Goal: Task Accomplishment & Management: Manage account settings

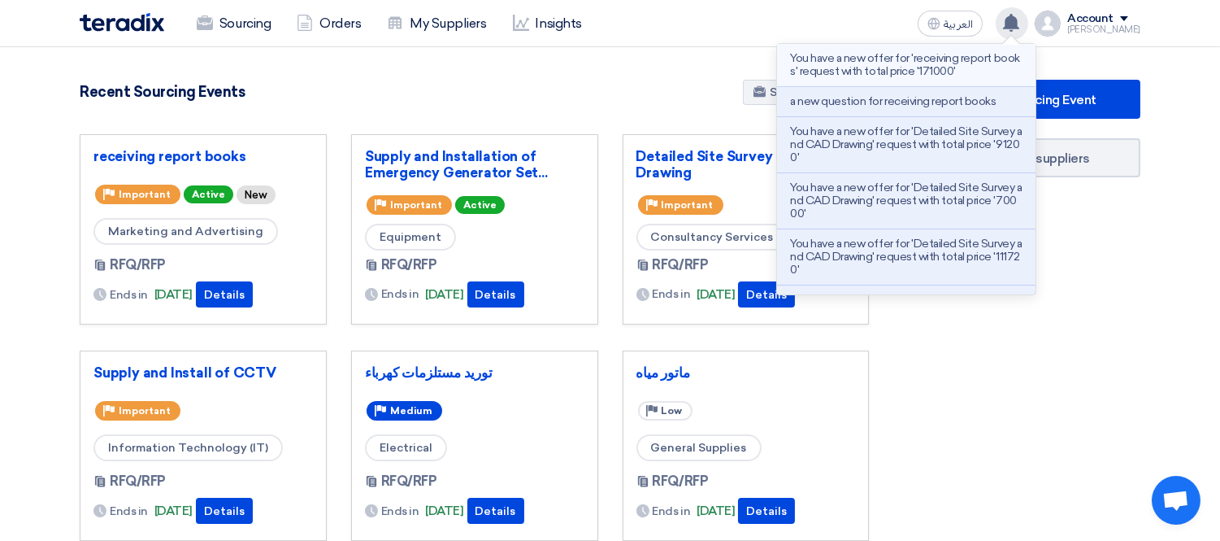
click at [946, 60] on p "You have a new offer for 'receiving report books' request with total price '171…" at bounding box center [906, 65] width 232 height 26
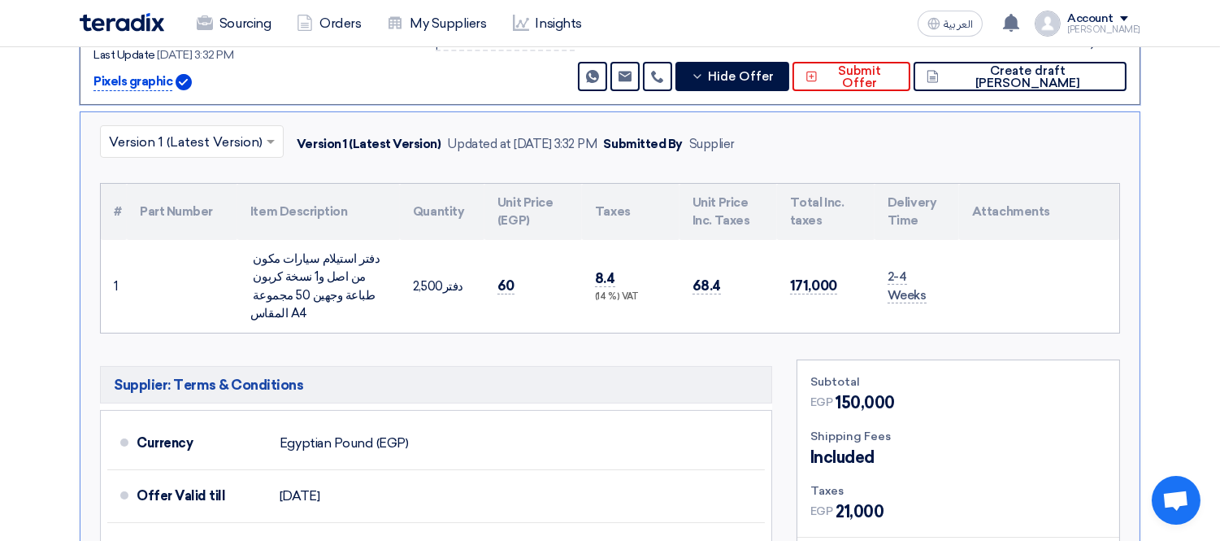
scroll to position [336, 0]
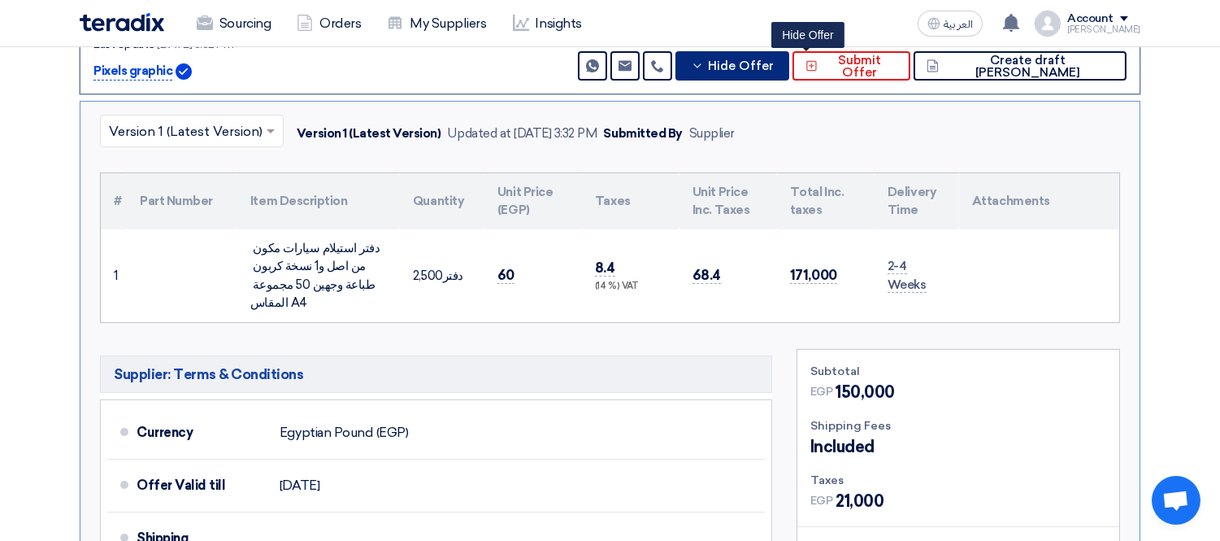
click at [789, 76] on button "Hide Offer" at bounding box center [733, 65] width 114 height 29
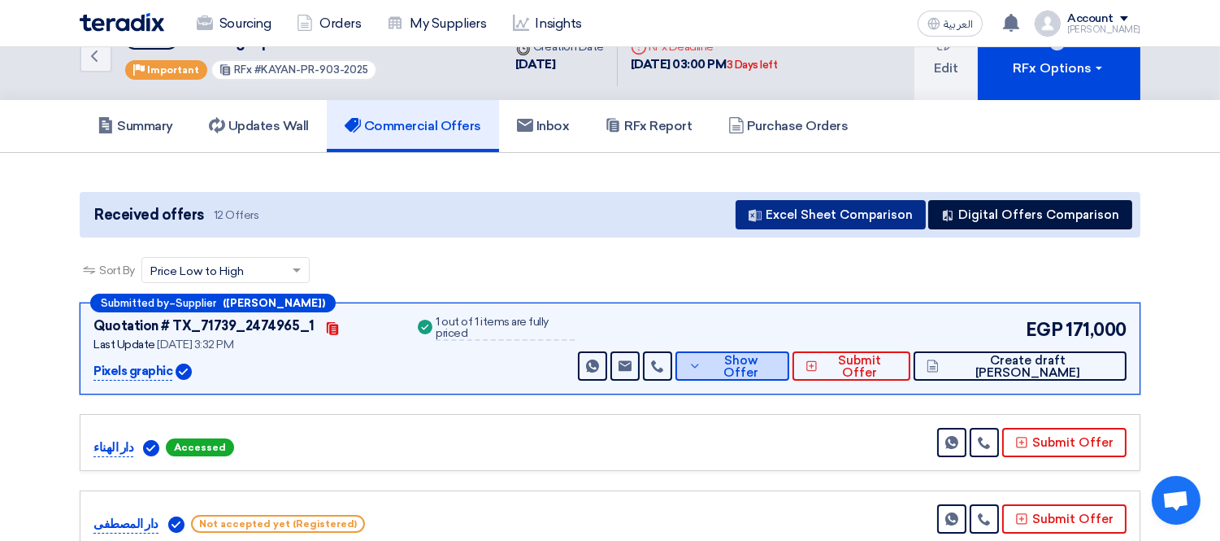
scroll to position [0, 0]
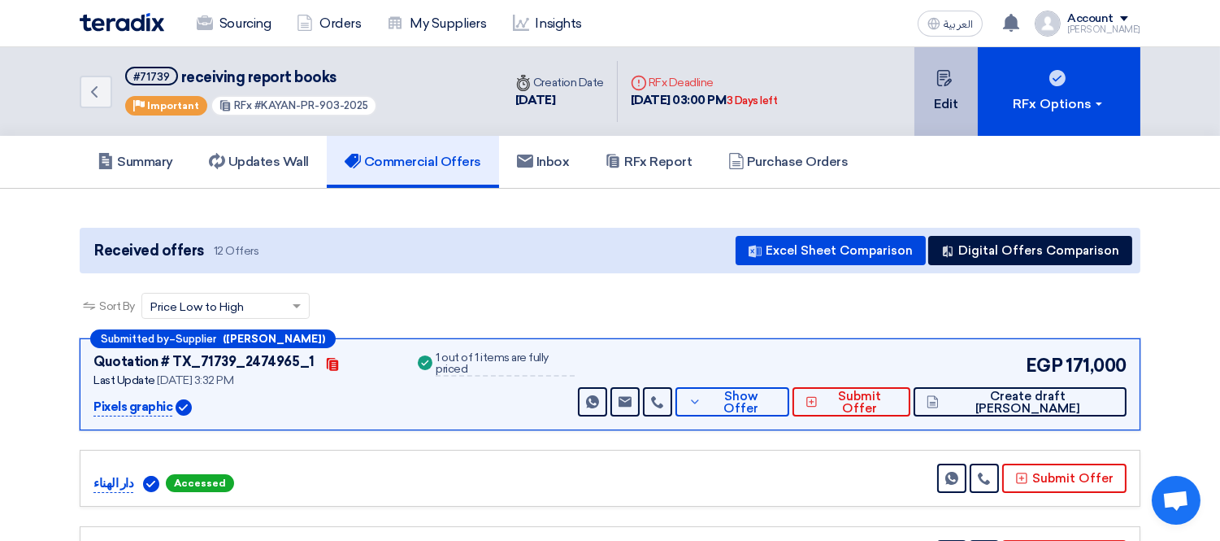
click at [932, 103] on button "Edit" at bounding box center [945, 91] width 63 height 89
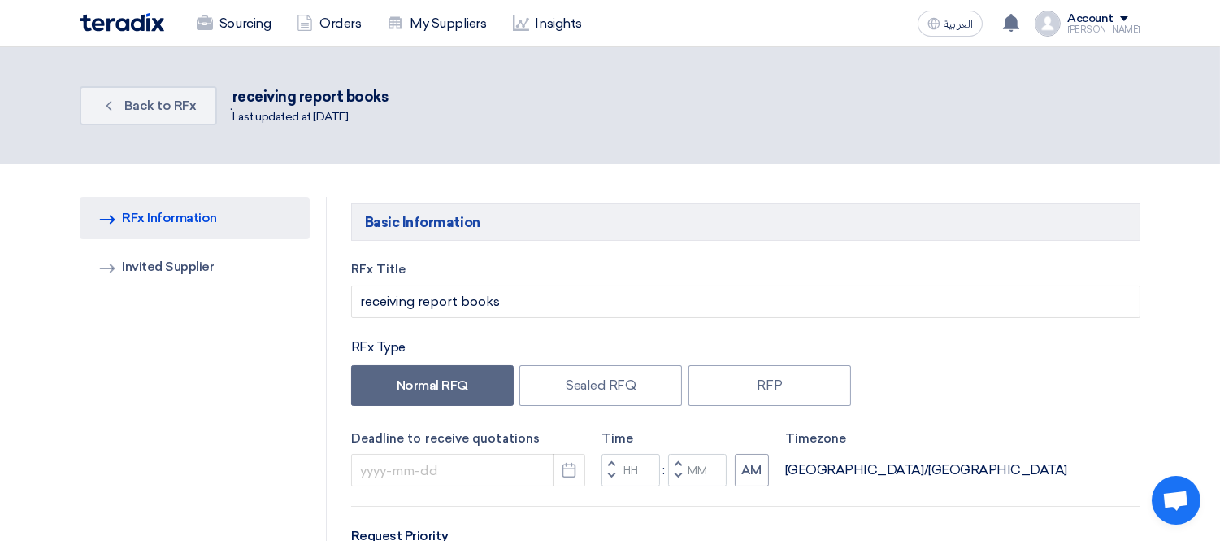
type input "[DATE]"
type input "03"
type input "00"
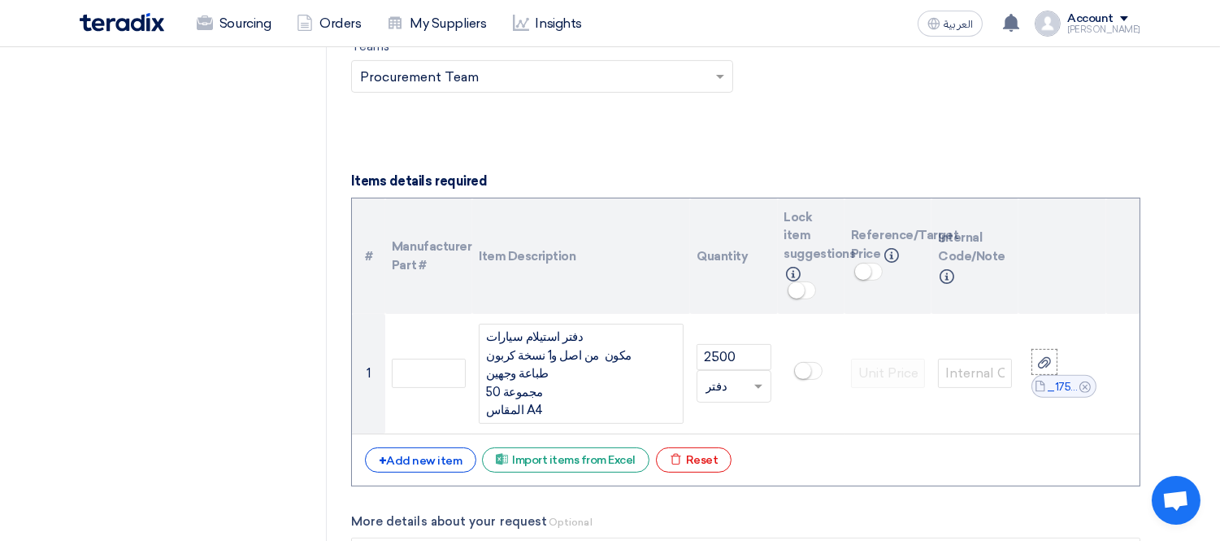
scroll to position [1084, 0]
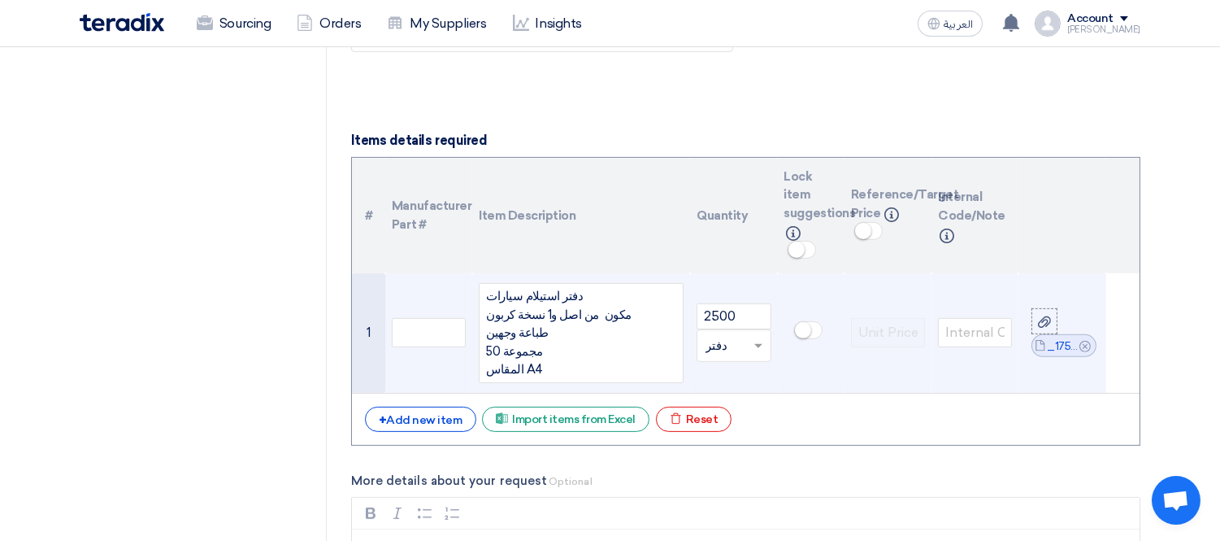
click at [578, 372] on div "دفتر استيلام سيارات مكون من اصل و1 نسخة كربون طباعة وجهين 50 مجموعة المقاس A4" at bounding box center [581, 333] width 205 height 100
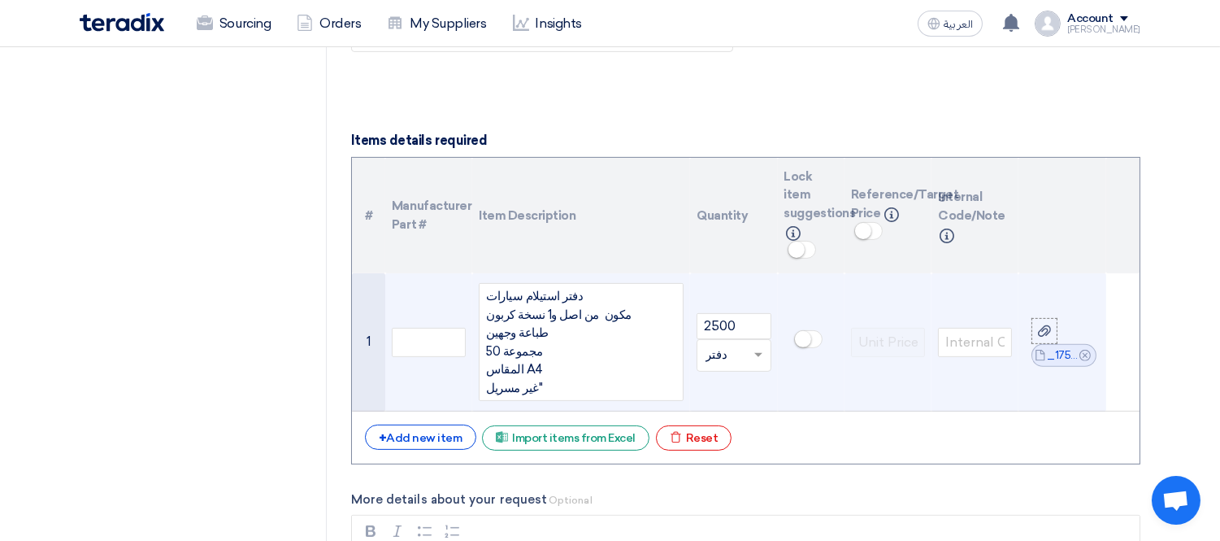
click at [486, 382] on div "دفتر استيلام سيارات مكون من اصل و1 نسخة كربون طباعة وجهين 50 مجموعة المقاس A4 غ…" at bounding box center [581, 342] width 205 height 118
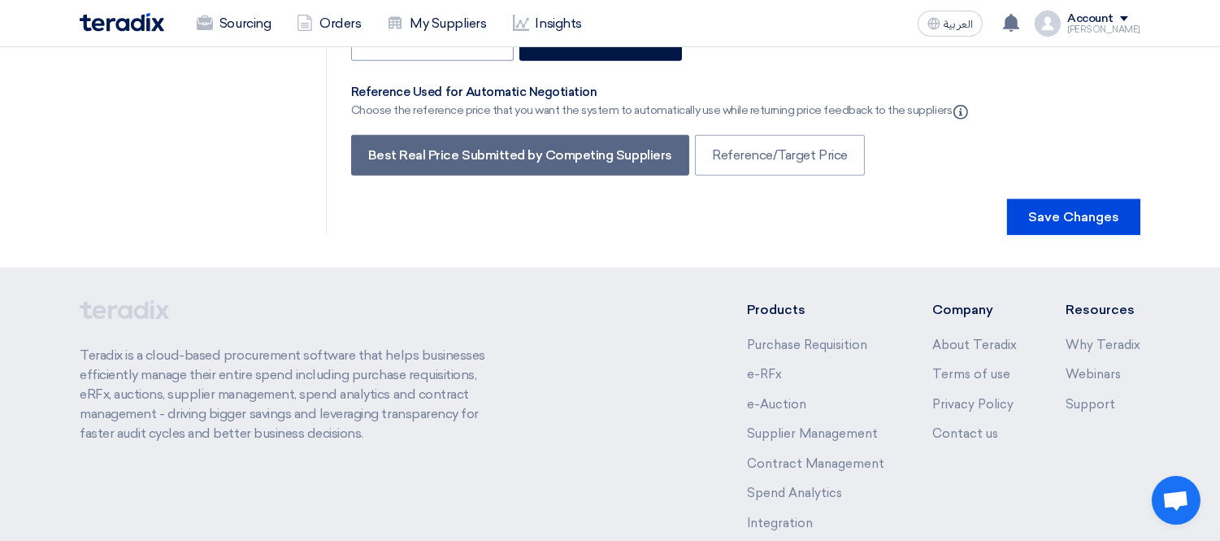
scroll to position [3223, 0]
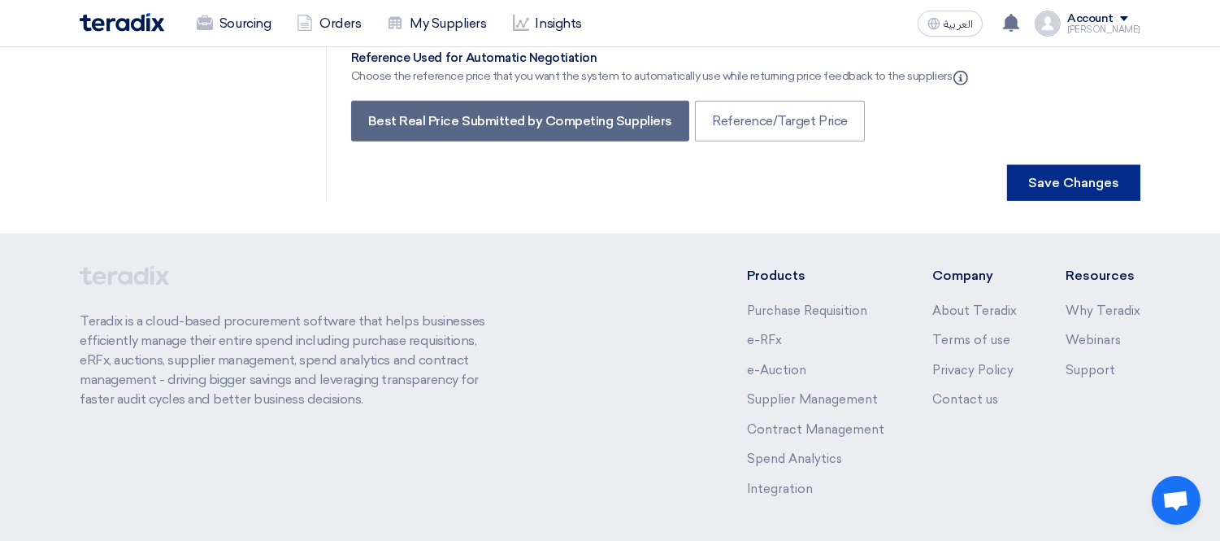
click at [1066, 165] on button "Save Changes" at bounding box center [1073, 183] width 133 height 36
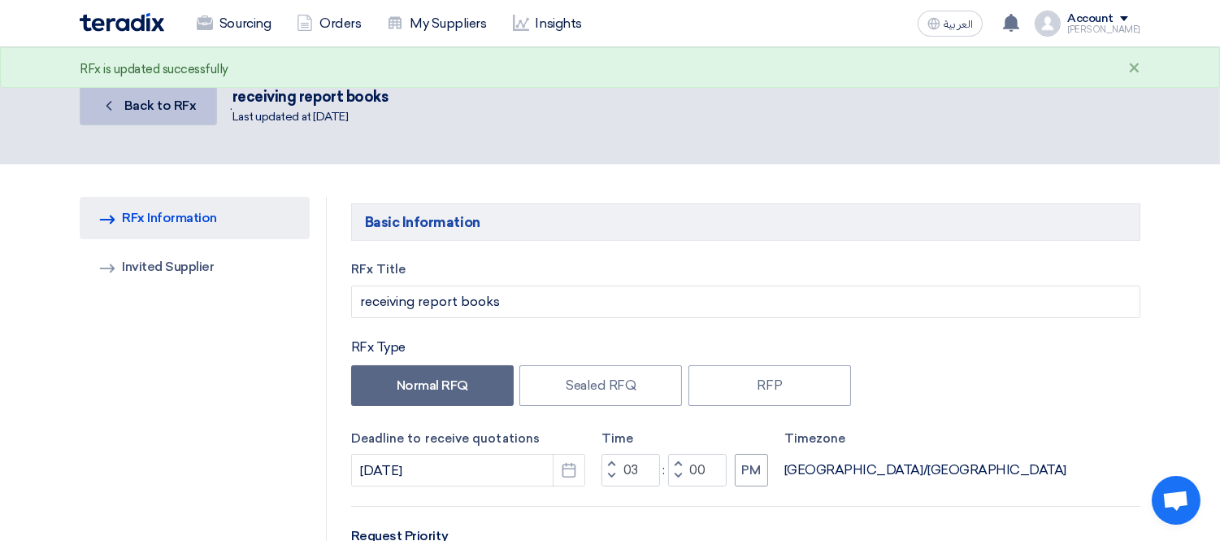
click at [168, 102] on span "Back to RFx" at bounding box center [160, 105] width 72 height 15
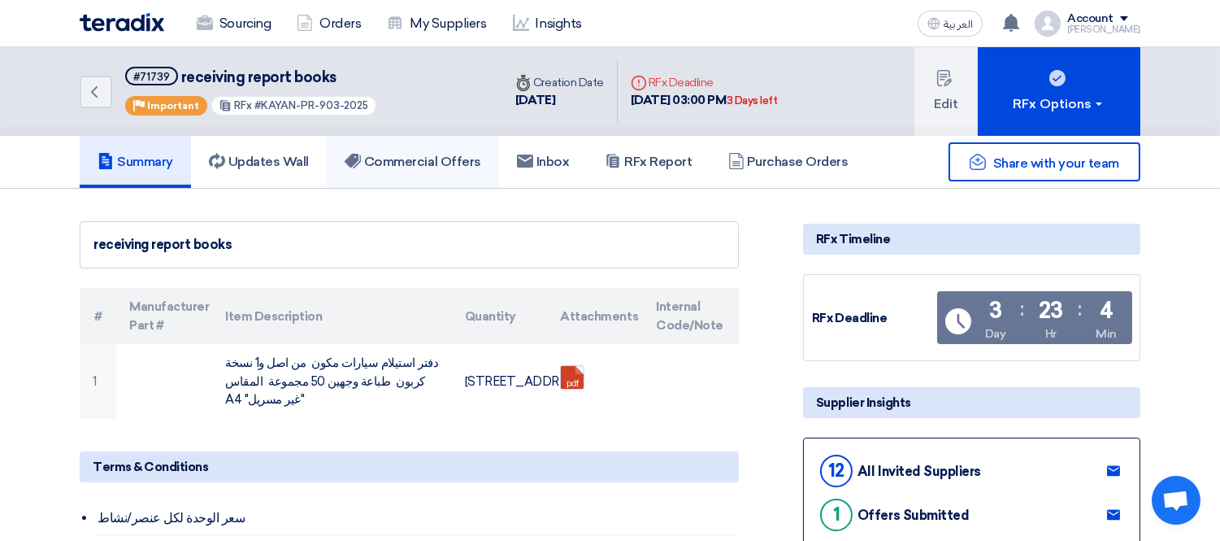
click at [413, 163] on h5 "Commercial Offers" at bounding box center [413, 162] width 137 height 16
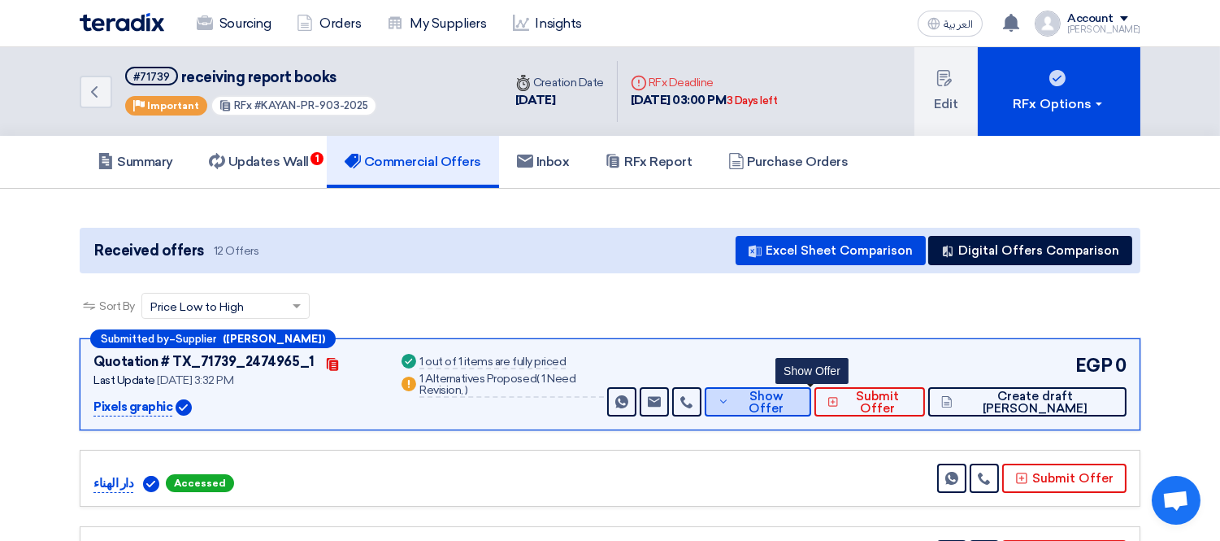
click at [798, 395] on span "Show Offer" at bounding box center [765, 402] width 65 height 24
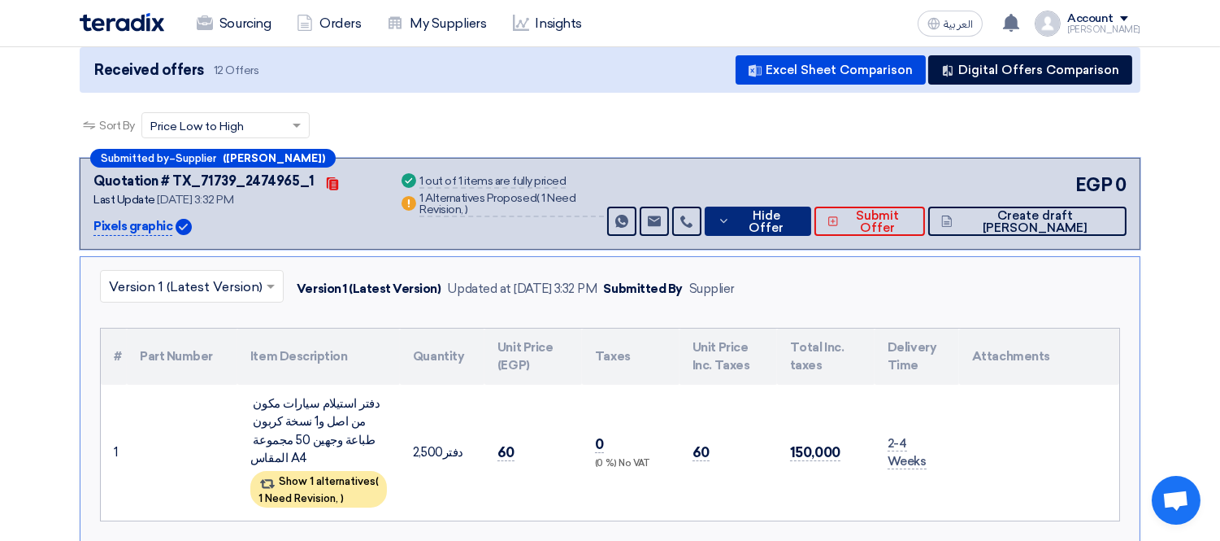
scroll to position [361, 0]
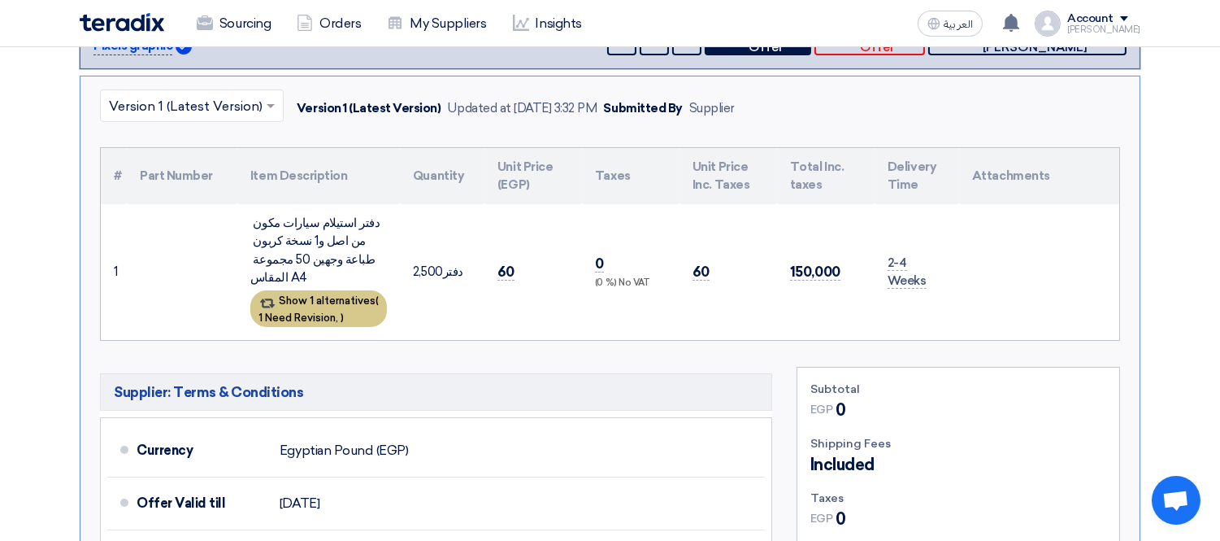
click at [319, 290] on div "Show 1 alternatives ( 1 Need Revision, )" at bounding box center [318, 308] width 137 height 37
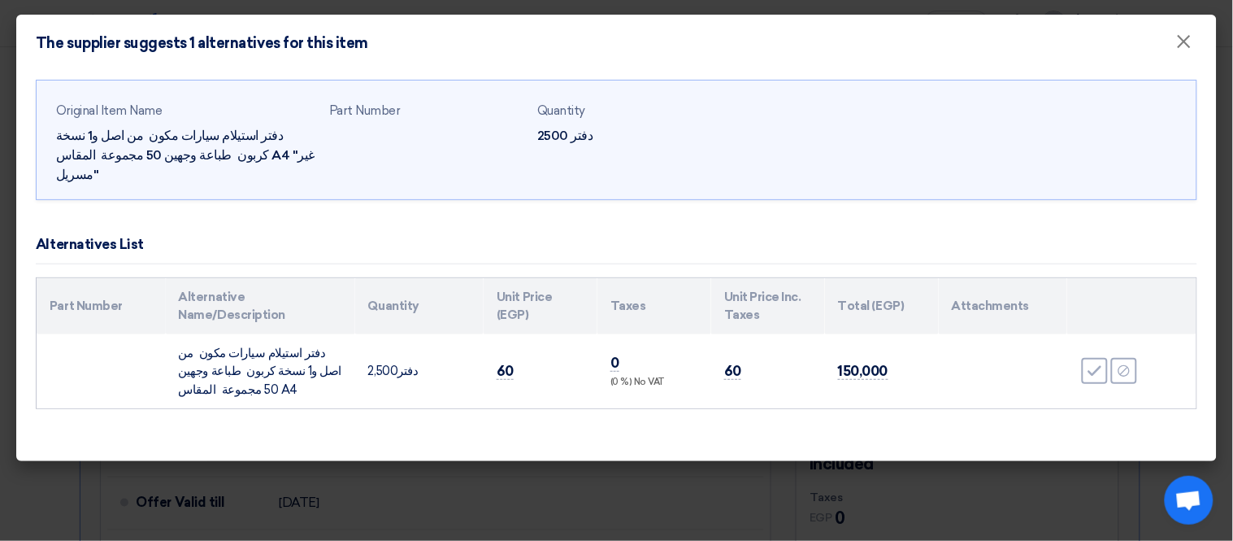
click at [9, 382] on modal-container "The supplier suggests 1 alternatives for this item × Original Item Name دفتر اس…" at bounding box center [616, 270] width 1233 height 541
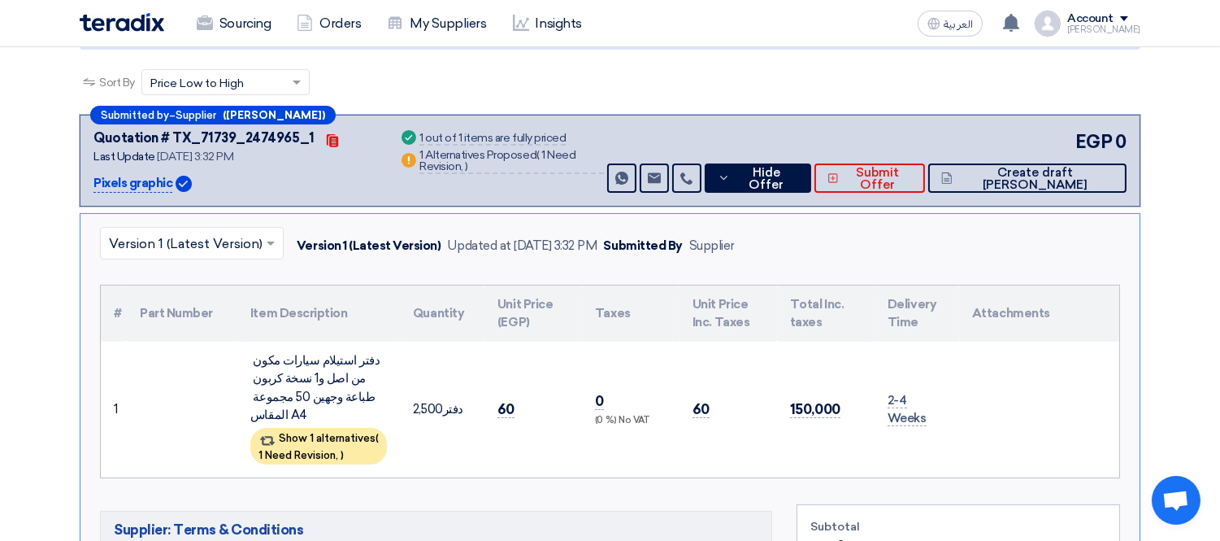
scroll to position [180, 0]
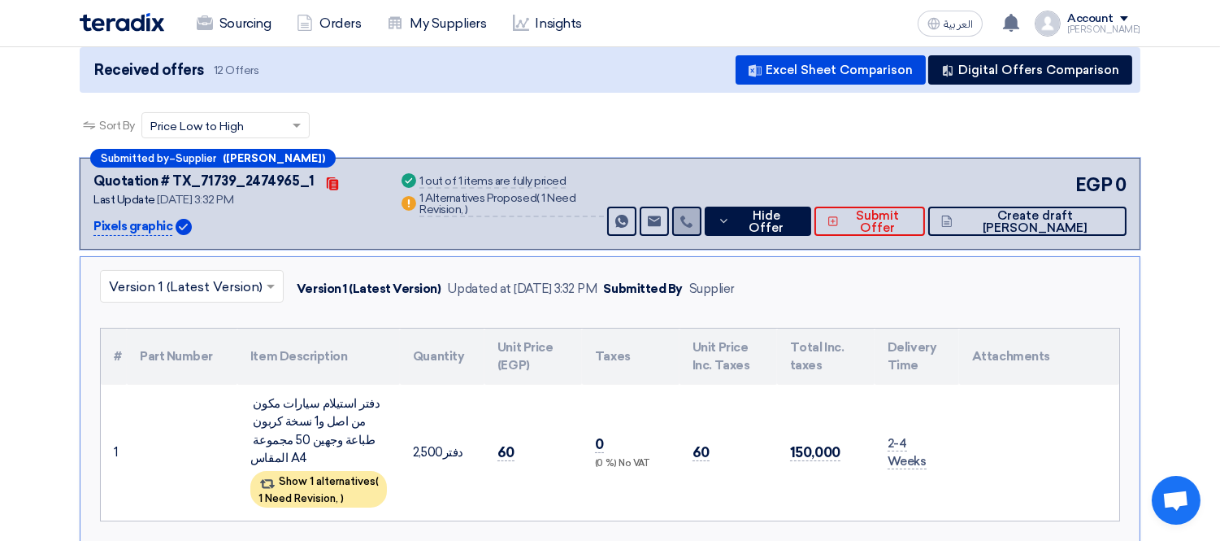
click at [702, 206] on link at bounding box center [686, 220] width 29 height 29
